Goal: Navigation & Orientation: Find specific page/section

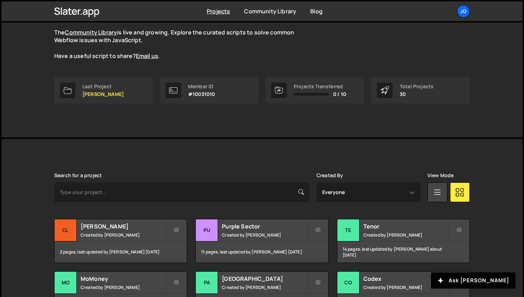
scroll to position [68, 0]
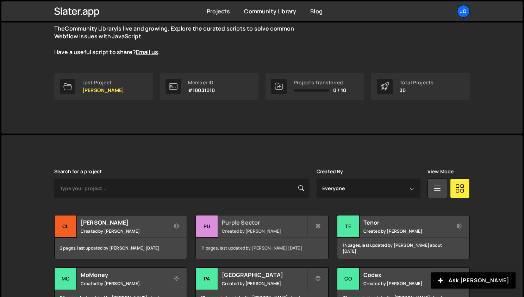
click at [266, 224] on h2 "Purple Sector" at bounding box center [264, 223] width 85 height 8
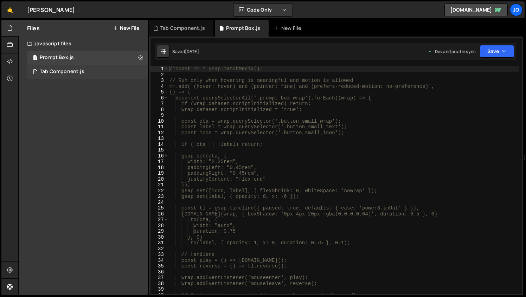
click at [88, 70] on div "1 Tab Component.js 0" at bounding box center [87, 72] width 121 height 14
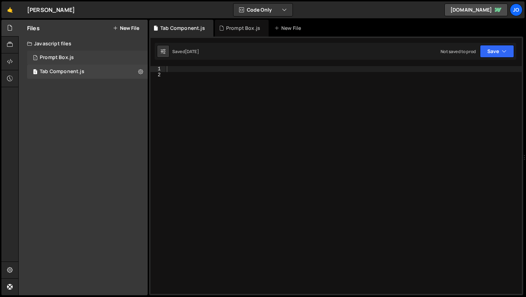
click at [91, 60] on div "1 Prompt Box.js 0" at bounding box center [87, 58] width 121 height 14
